Goal: Use online tool/utility: Utilize a website feature to perform a specific function

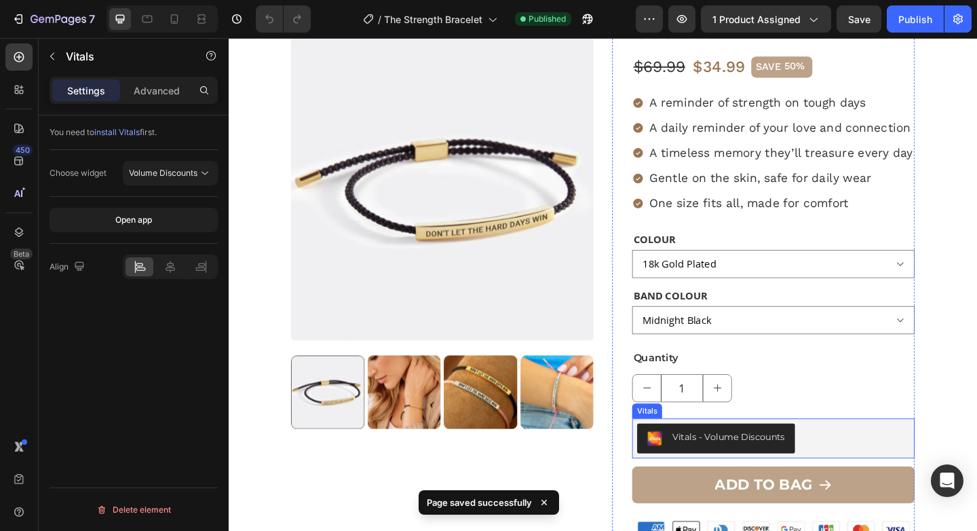
click at [894, 476] on div "Vitals - Volume Discounts" at bounding box center [821, 473] width 297 height 33
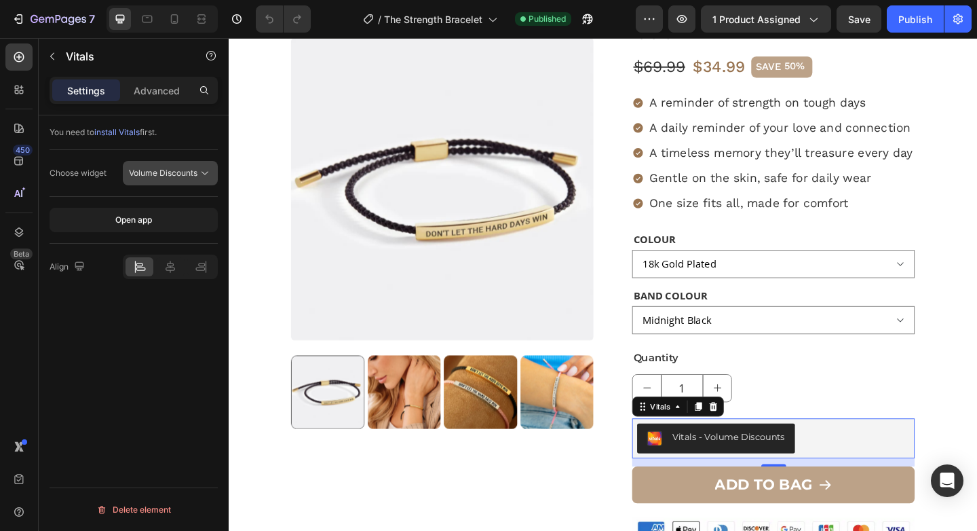
click at [203, 173] on icon at bounding box center [205, 173] width 14 height 14
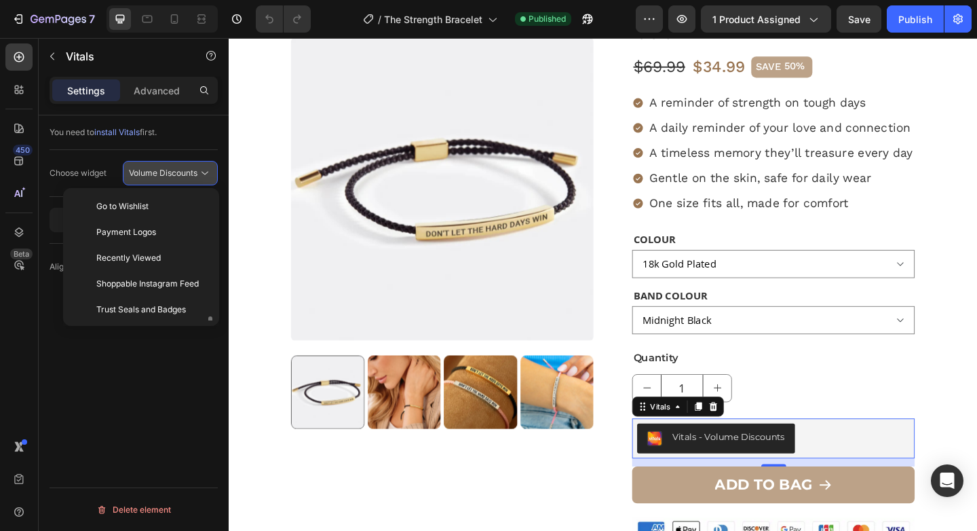
scroll to position [98, 0]
click at [203, 173] on icon at bounding box center [205, 173] width 14 height 14
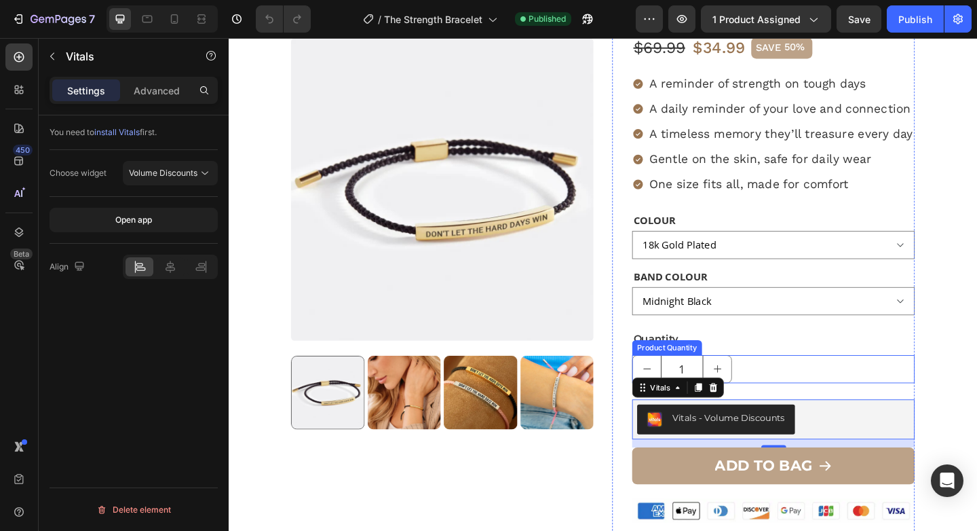
scroll to position [190, 0]
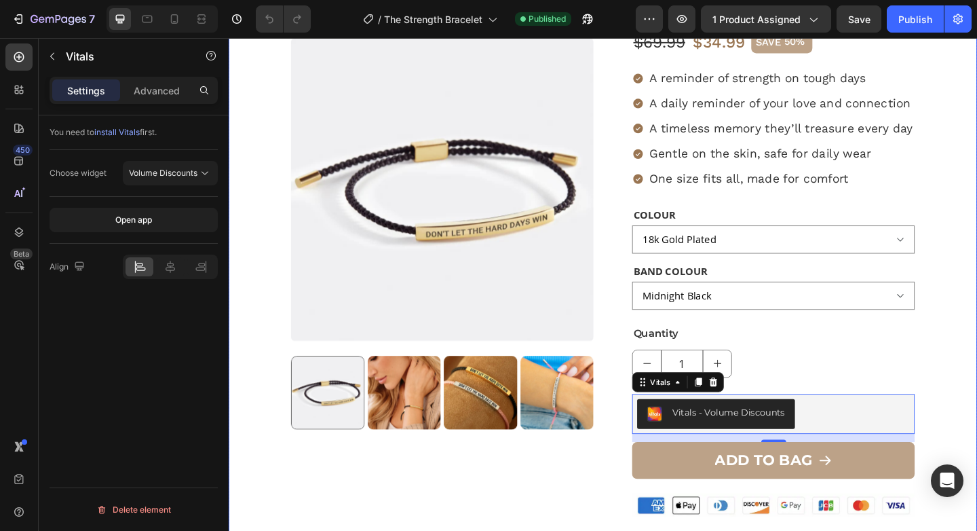
click at [613, 522] on div "Product Images" at bounding box center [461, 396] width 329 height 953
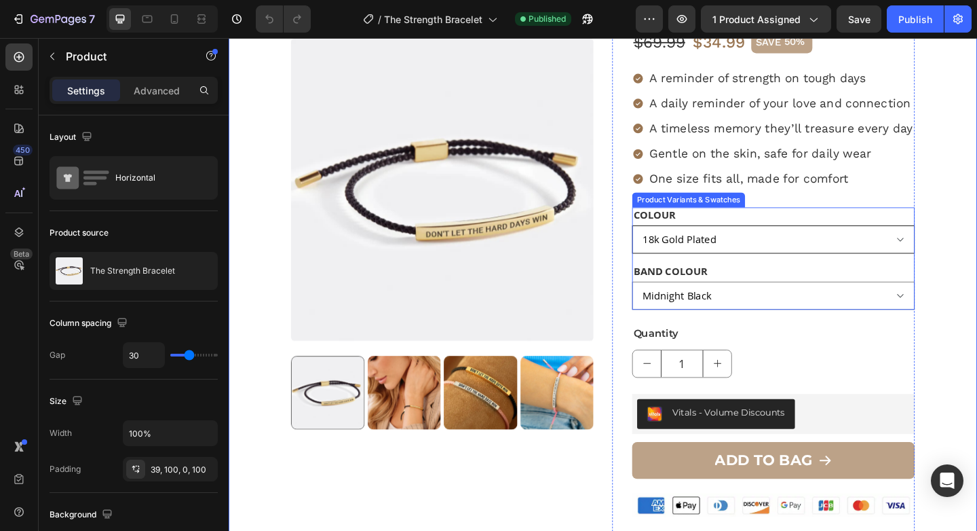
click at [960, 259] on select "18k Gold Plated Silver" at bounding box center [821, 257] width 307 height 31
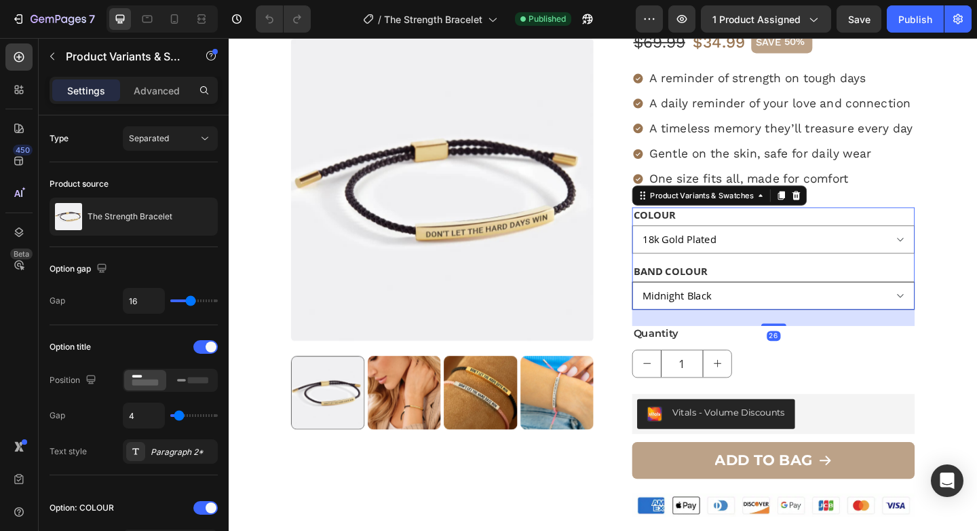
click at [957, 317] on select "Midnight Black Pink" at bounding box center [821, 318] width 307 height 31
click at [668, 303] on select "Midnight Black Pink" at bounding box center [821, 318] width 307 height 31
click at [957, 317] on select "Midnight Black Pink" at bounding box center [821, 318] width 307 height 31
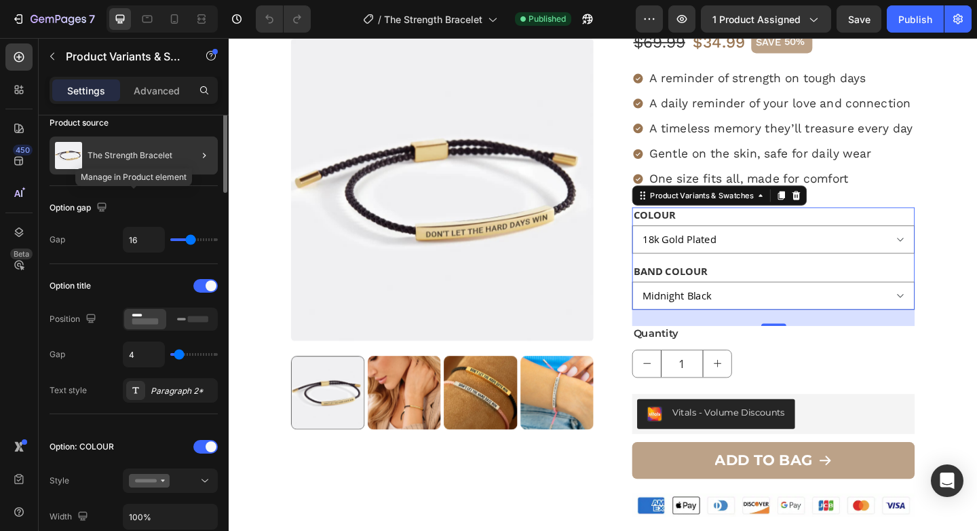
scroll to position [0, 0]
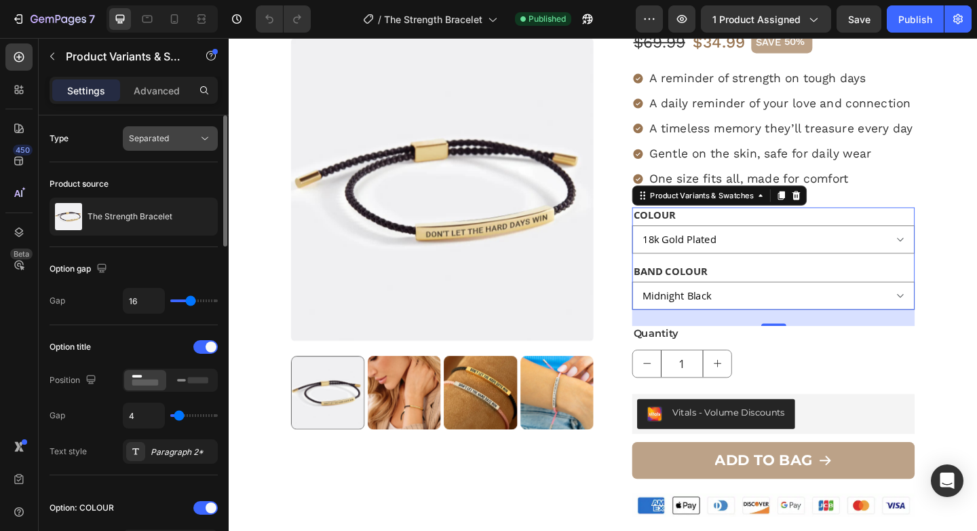
click at [198, 137] on icon at bounding box center [205, 139] width 14 height 14
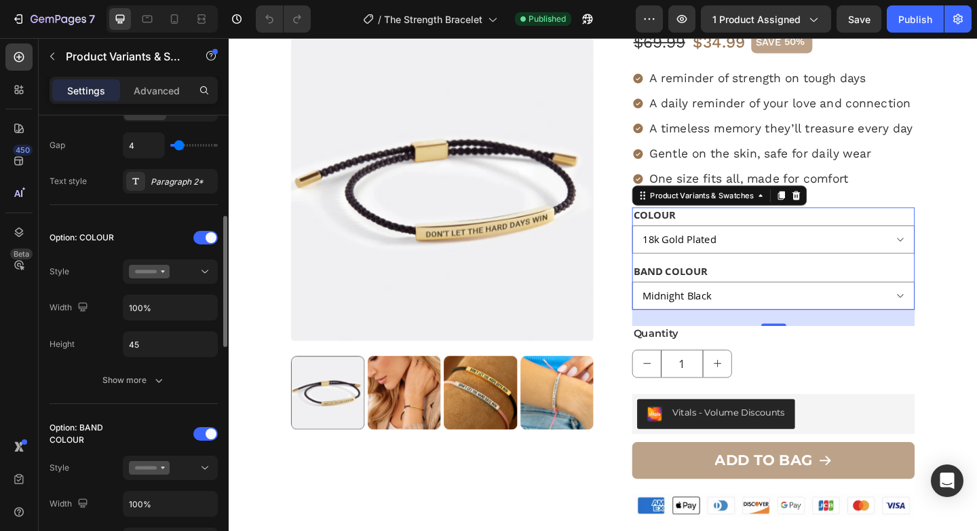
scroll to position [290, 0]
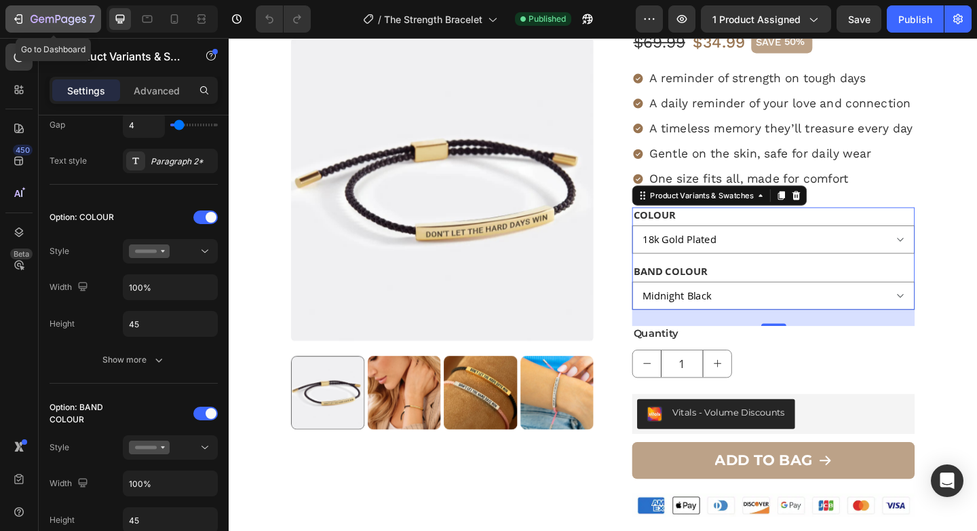
click at [21, 12] on icon "button" at bounding box center [19, 19] width 14 height 14
